Goal: Task Accomplishment & Management: Use online tool/utility

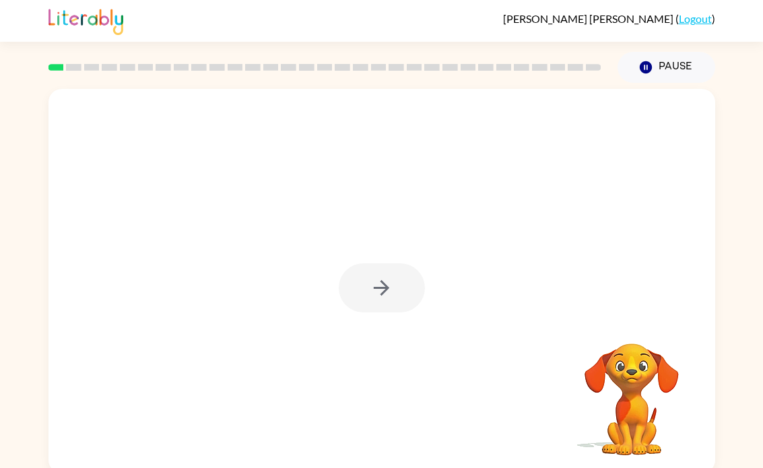
click at [44, 67] on div at bounding box center [324, 67] width 569 height 47
click at [358, 280] on button "button" at bounding box center [382, 287] width 86 height 49
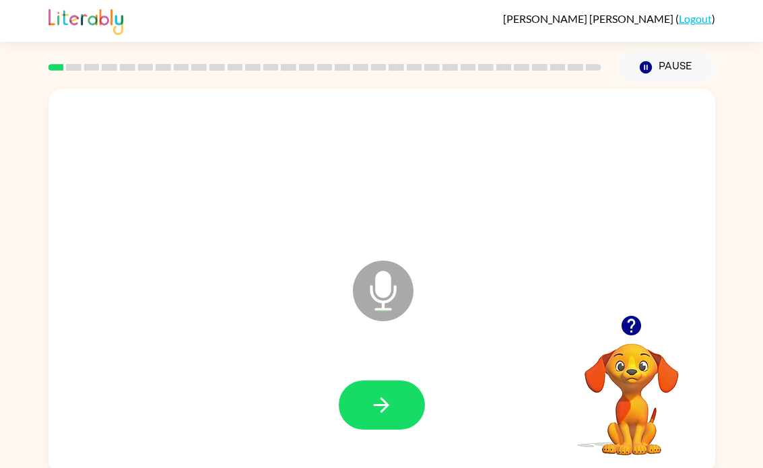
click at [371, 397] on icon "button" at bounding box center [382, 405] width 24 height 24
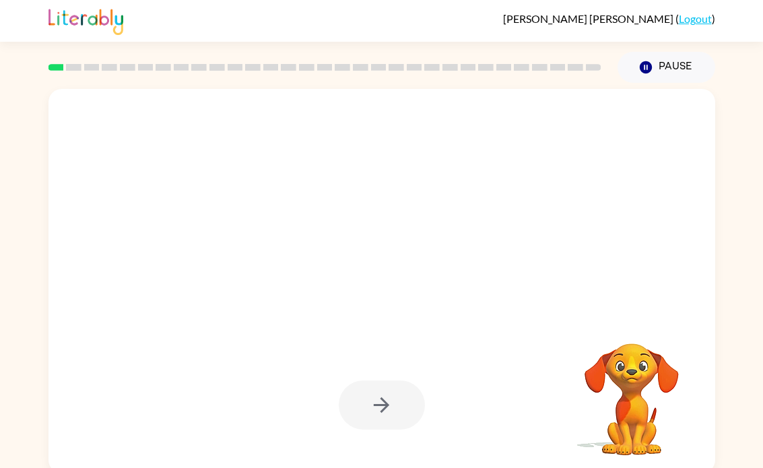
click at [581, 253] on div at bounding box center [349, 257] width 575 height 49
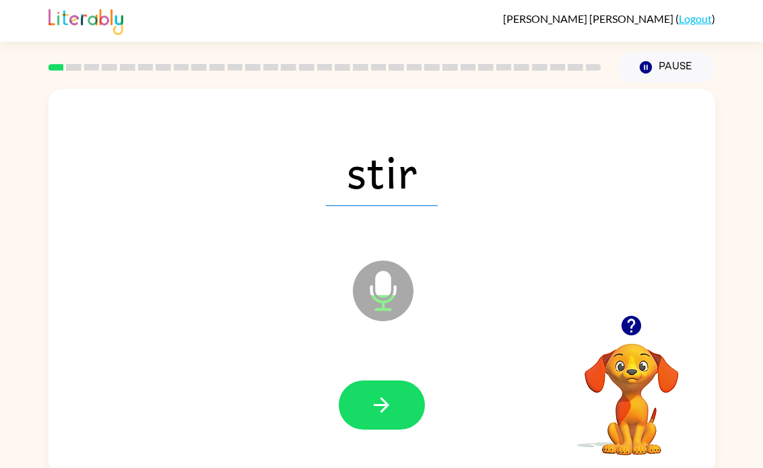
click at [381, 405] on icon "button" at bounding box center [381, 404] width 15 height 15
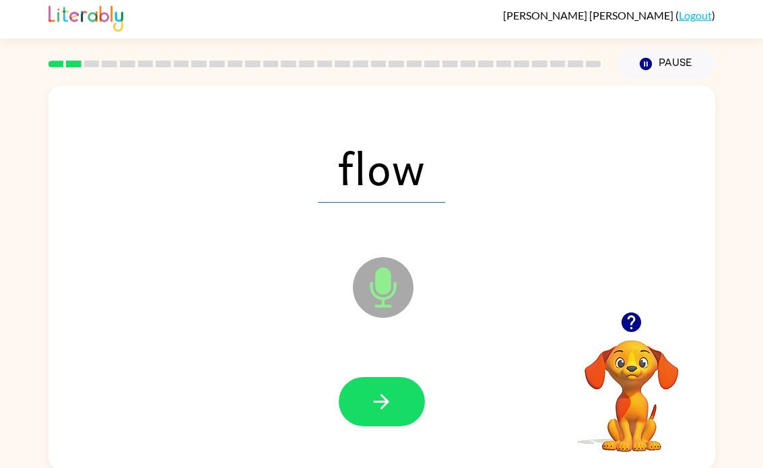
scroll to position [6, 0]
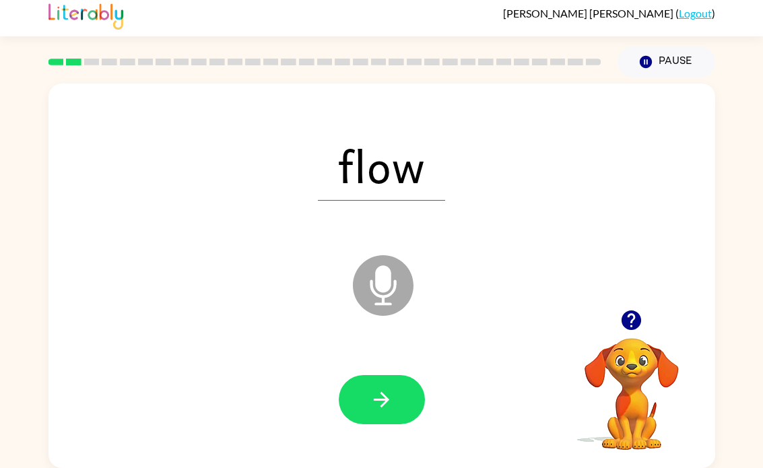
click at [348, 397] on button "button" at bounding box center [382, 399] width 86 height 49
click at [373, 401] on icon "button" at bounding box center [382, 400] width 24 height 24
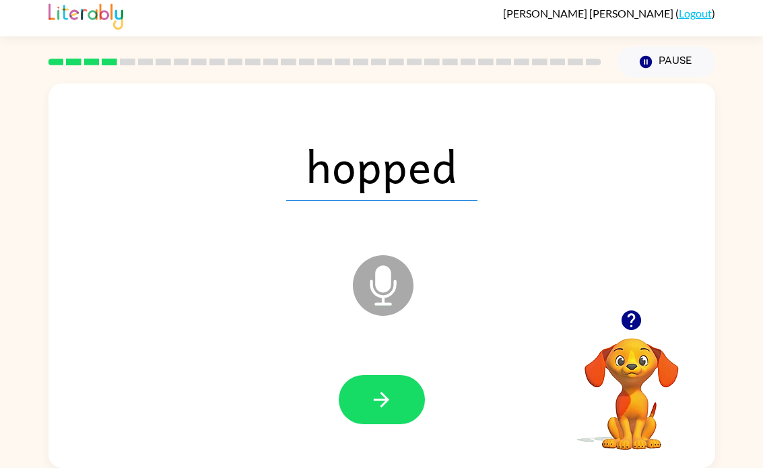
click at [358, 383] on button "button" at bounding box center [382, 399] width 86 height 49
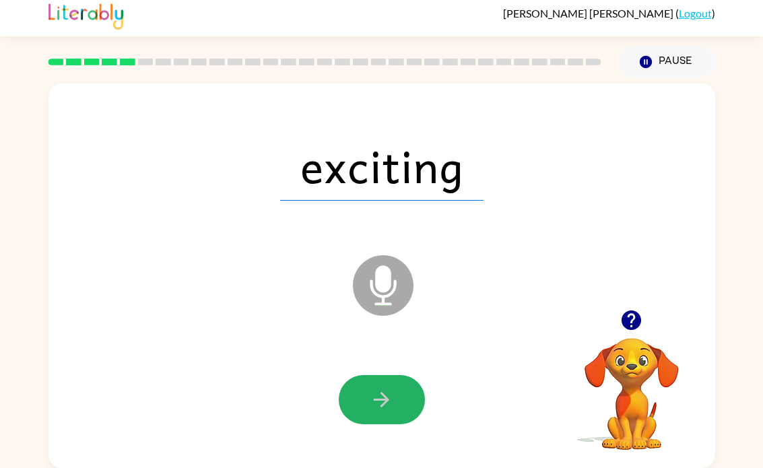
click at [381, 397] on icon "button" at bounding box center [382, 400] width 24 height 24
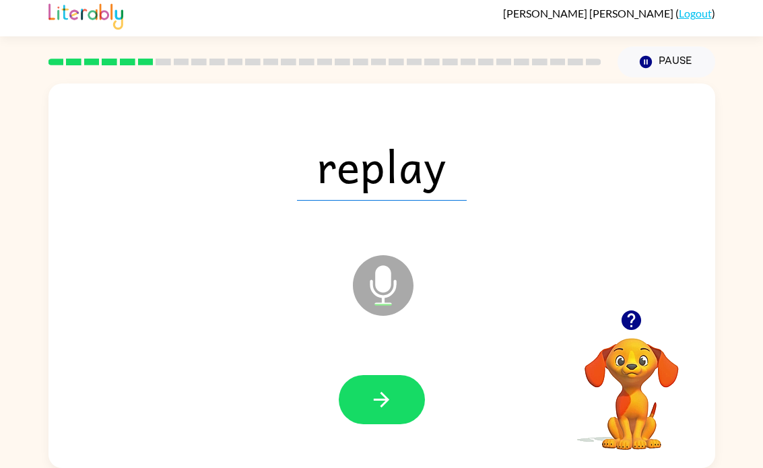
click at [391, 388] on icon "button" at bounding box center [382, 400] width 24 height 24
click at [367, 392] on button "button" at bounding box center [382, 399] width 86 height 49
click at [382, 385] on button "button" at bounding box center [382, 399] width 86 height 49
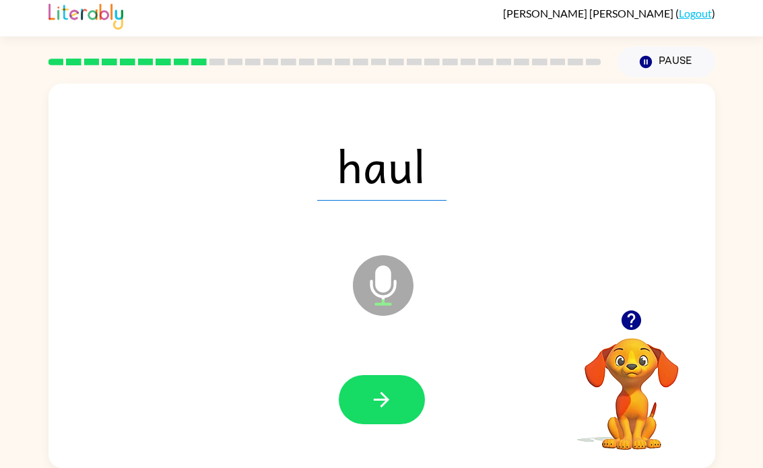
click at [375, 391] on icon "button" at bounding box center [382, 400] width 24 height 24
click at [360, 394] on button "button" at bounding box center [382, 399] width 86 height 49
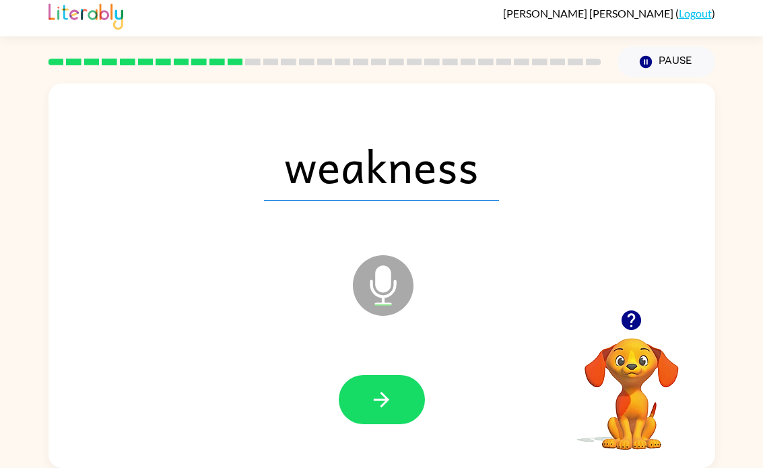
click at [347, 401] on button "button" at bounding box center [382, 399] width 86 height 49
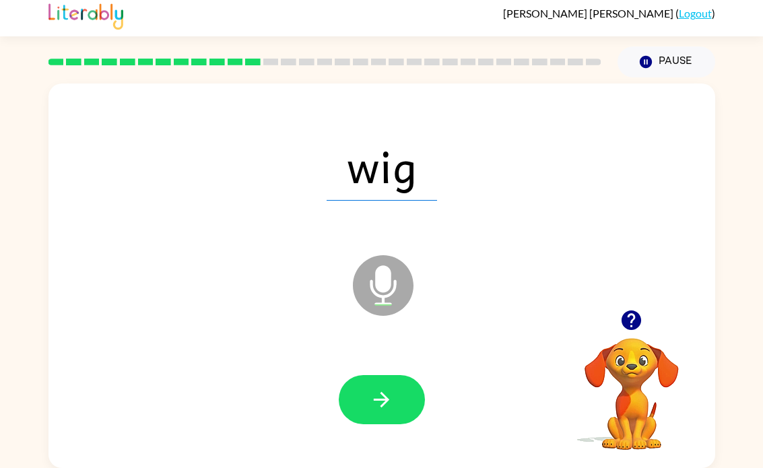
click at [371, 385] on button "button" at bounding box center [382, 399] width 86 height 49
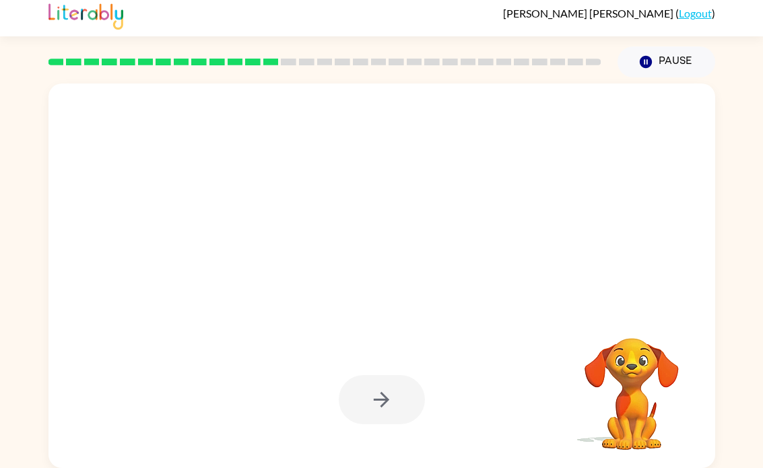
scroll to position [0, 0]
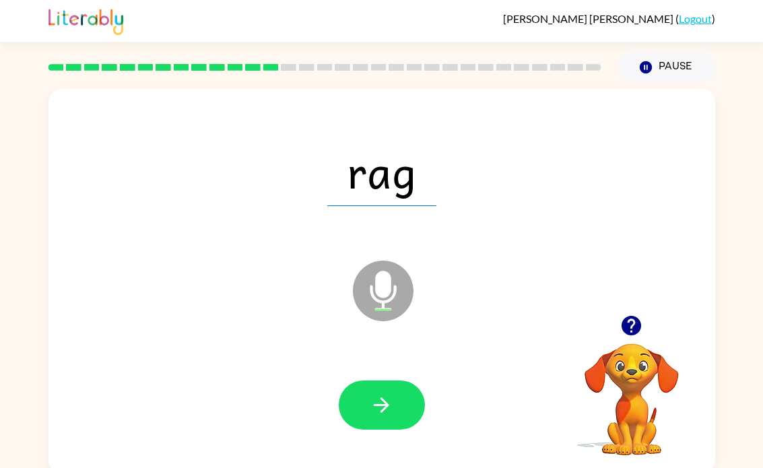
click at [371, 397] on icon "button" at bounding box center [382, 405] width 24 height 24
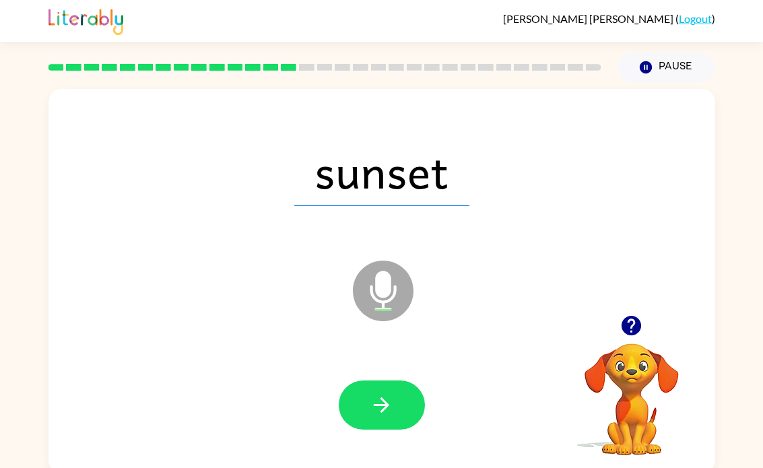
click at [362, 403] on button "button" at bounding box center [382, 405] width 86 height 49
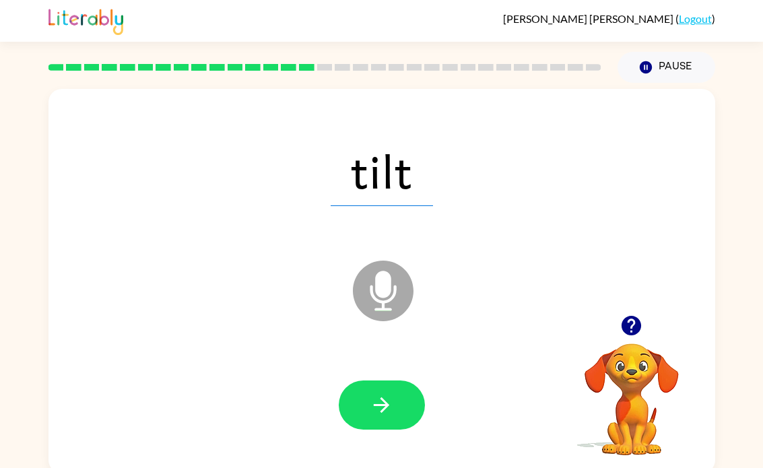
click at [388, 402] on icon "button" at bounding box center [382, 405] width 24 height 24
click at [370, 430] on button "button" at bounding box center [382, 405] width 86 height 49
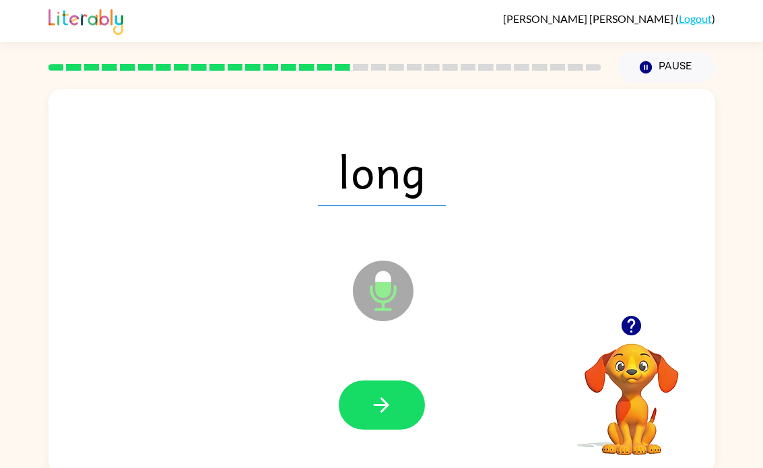
click at [354, 385] on button "button" at bounding box center [382, 405] width 86 height 49
click at [379, 420] on button "button" at bounding box center [382, 405] width 86 height 49
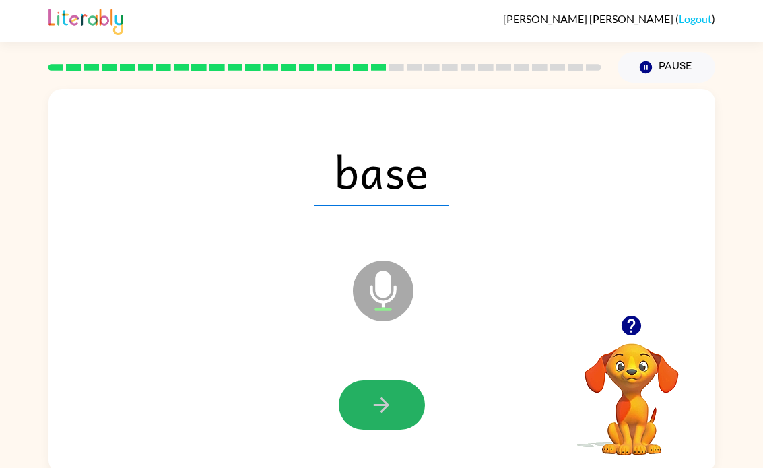
click at [400, 402] on button "button" at bounding box center [382, 405] width 86 height 49
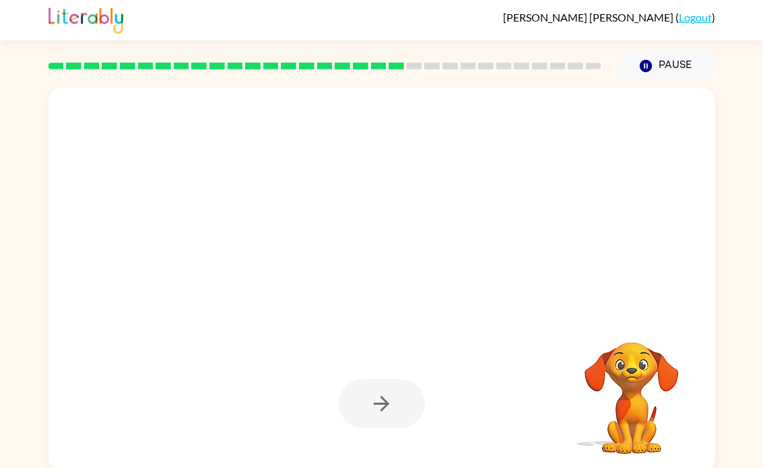
scroll to position [1, 0]
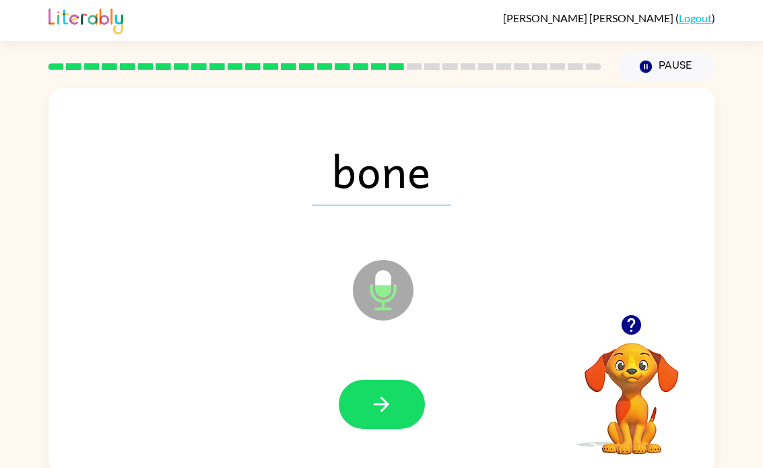
click at [391, 413] on icon "button" at bounding box center [382, 405] width 24 height 24
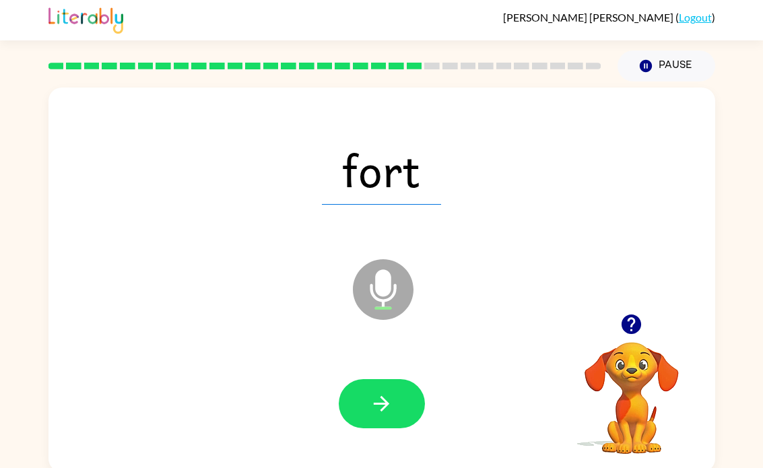
click at [404, 400] on button "button" at bounding box center [382, 403] width 86 height 49
click at [401, 405] on button "button" at bounding box center [382, 403] width 86 height 49
click at [398, 402] on button "button" at bounding box center [382, 403] width 86 height 49
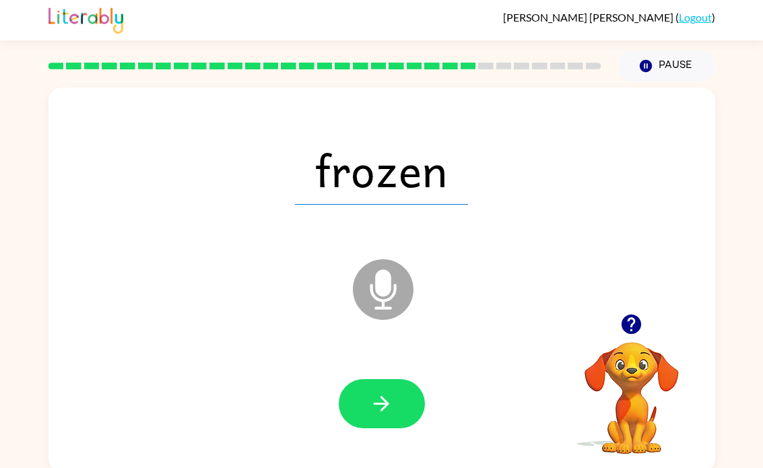
scroll to position [4, 0]
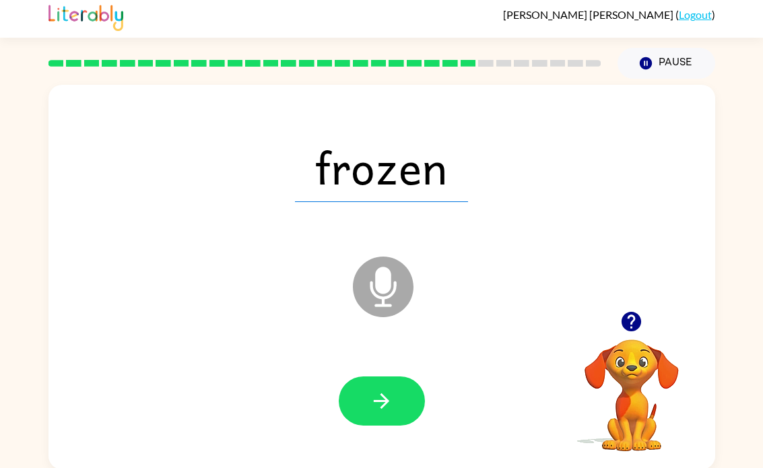
click at [408, 397] on button "button" at bounding box center [382, 401] width 86 height 49
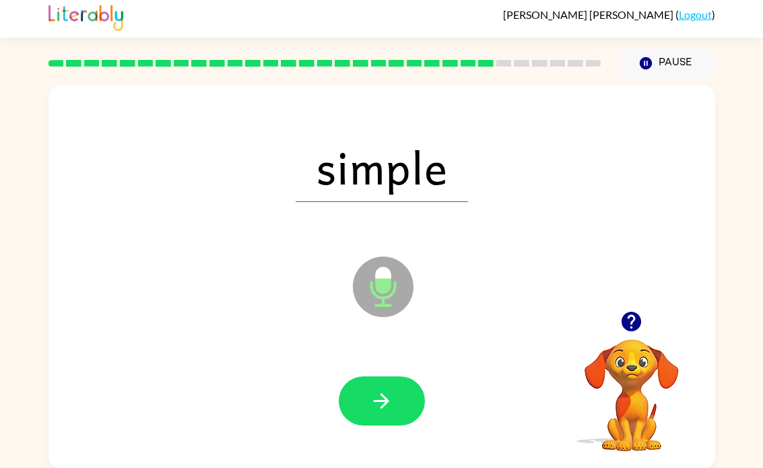
click at [397, 398] on button "button" at bounding box center [382, 401] width 86 height 49
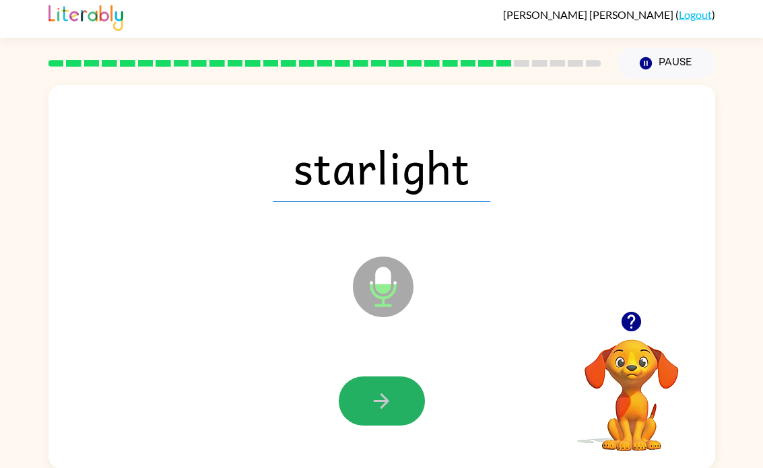
click at [378, 406] on icon "button" at bounding box center [382, 401] width 24 height 24
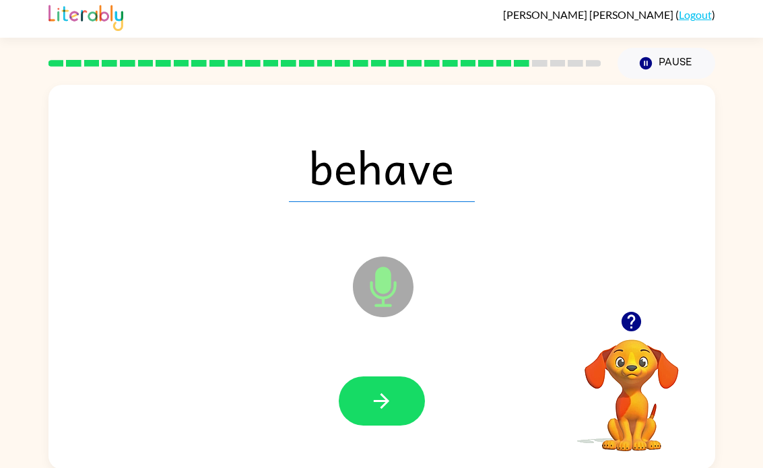
click at [376, 420] on button "button" at bounding box center [382, 401] width 86 height 49
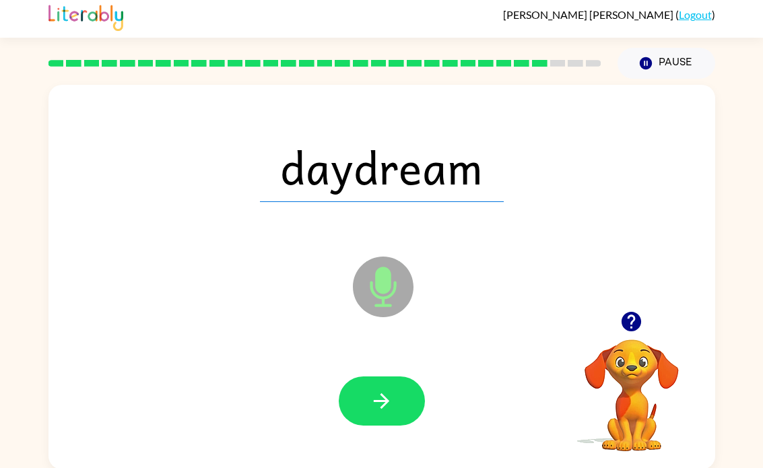
click at [398, 426] on button "button" at bounding box center [382, 401] width 86 height 49
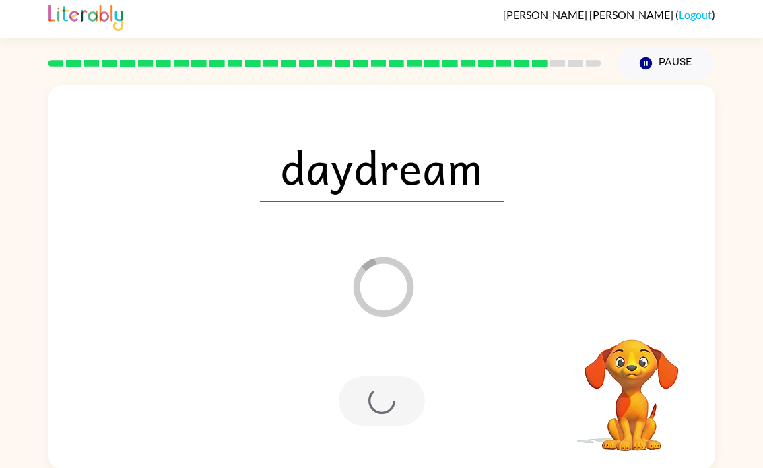
click at [387, 401] on div at bounding box center [382, 401] width 86 height 49
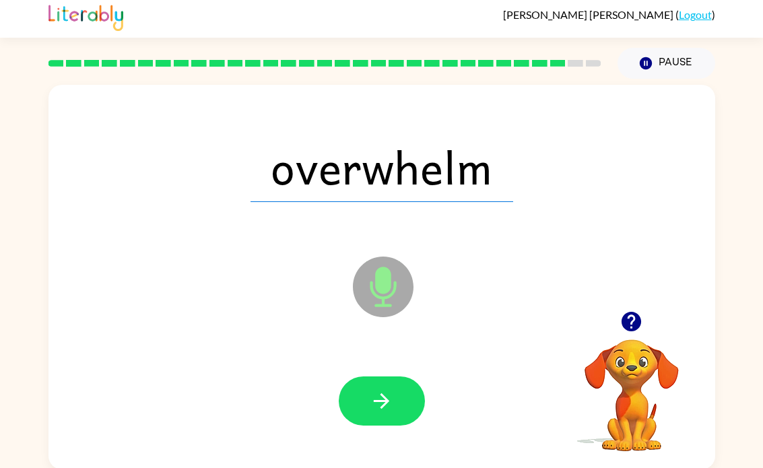
click at [374, 422] on button "button" at bounding box center [382, 401] width 86 height 49
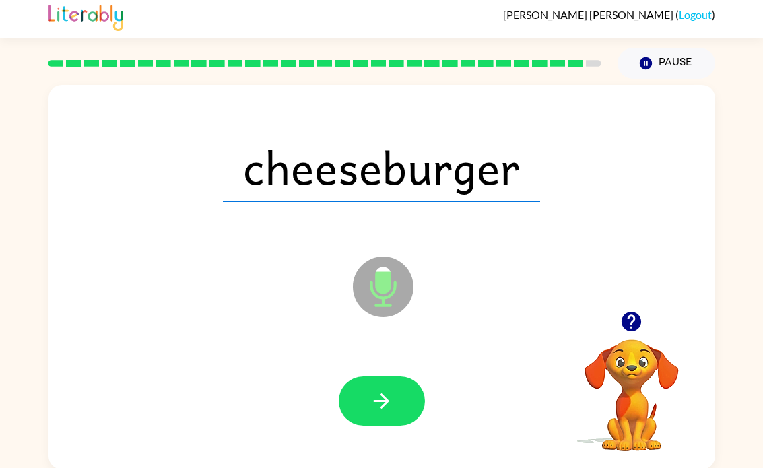
click at [351, 393] on button "button" at bounding box center [382, 401] width 86 height 49
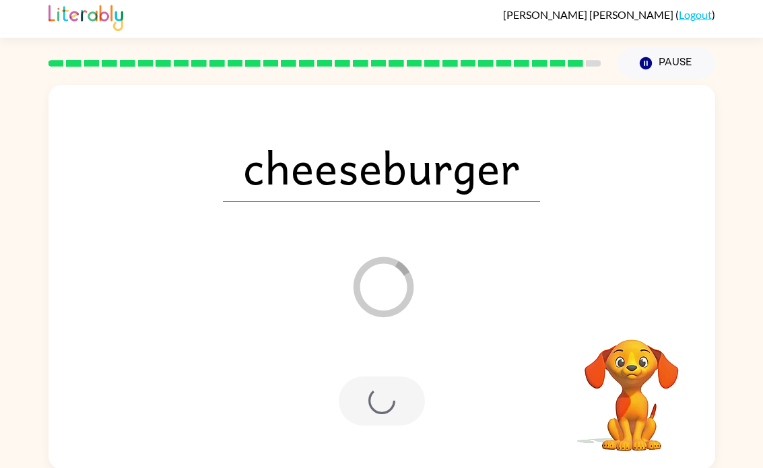
scroll to position [0, 0]
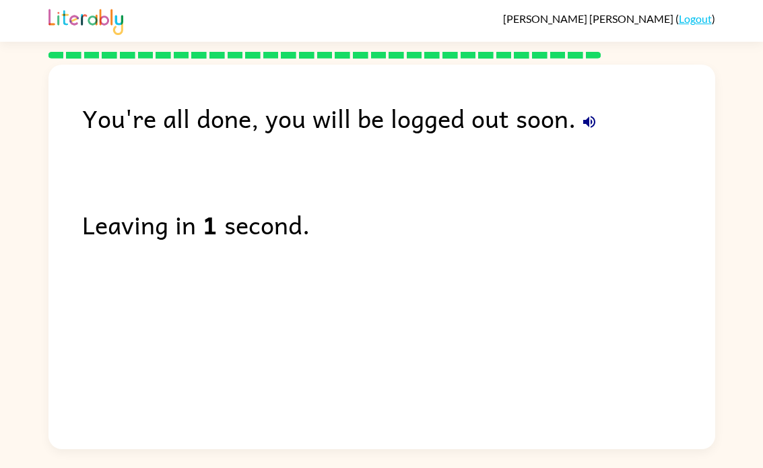
click at [1, 276] on div "You're all done, you will be logged out soon. Leaving in 1 second." at bounding box center [381, 254] width 763 height 391
